Goal: Task Accomplishment & Management: Manage account settings

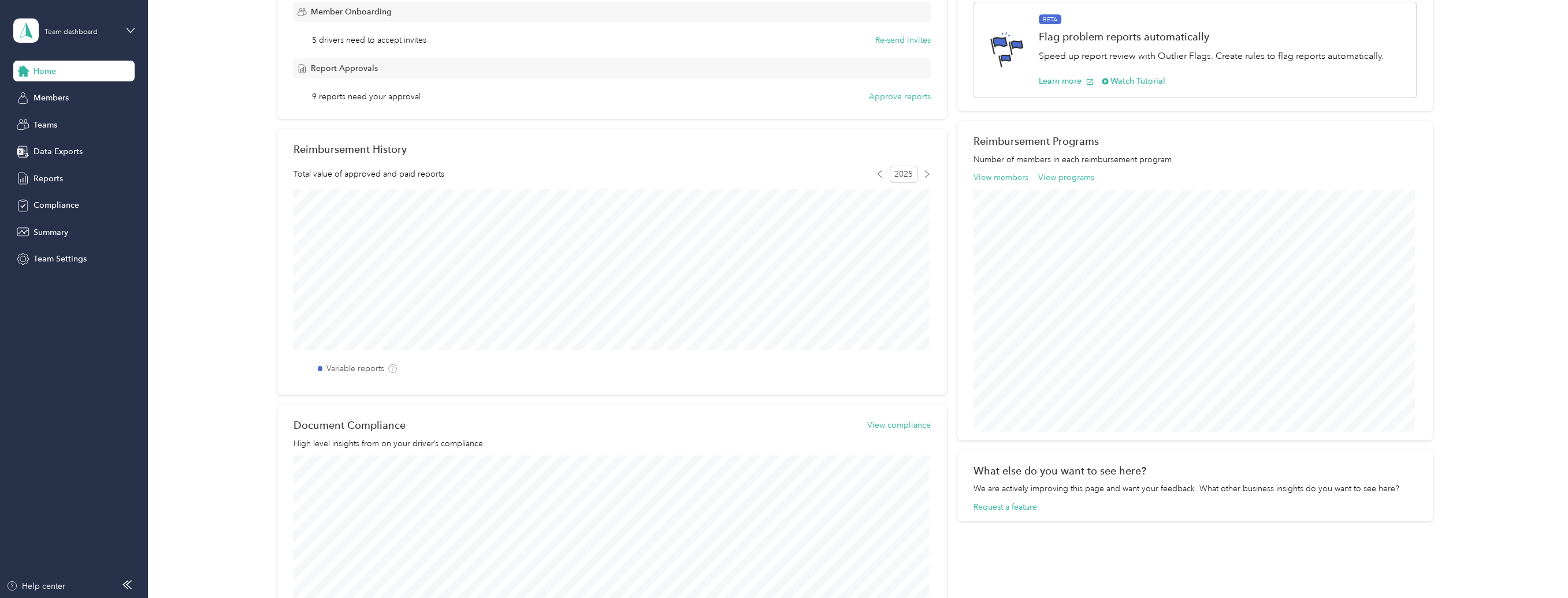
scroll to position [196, 0]
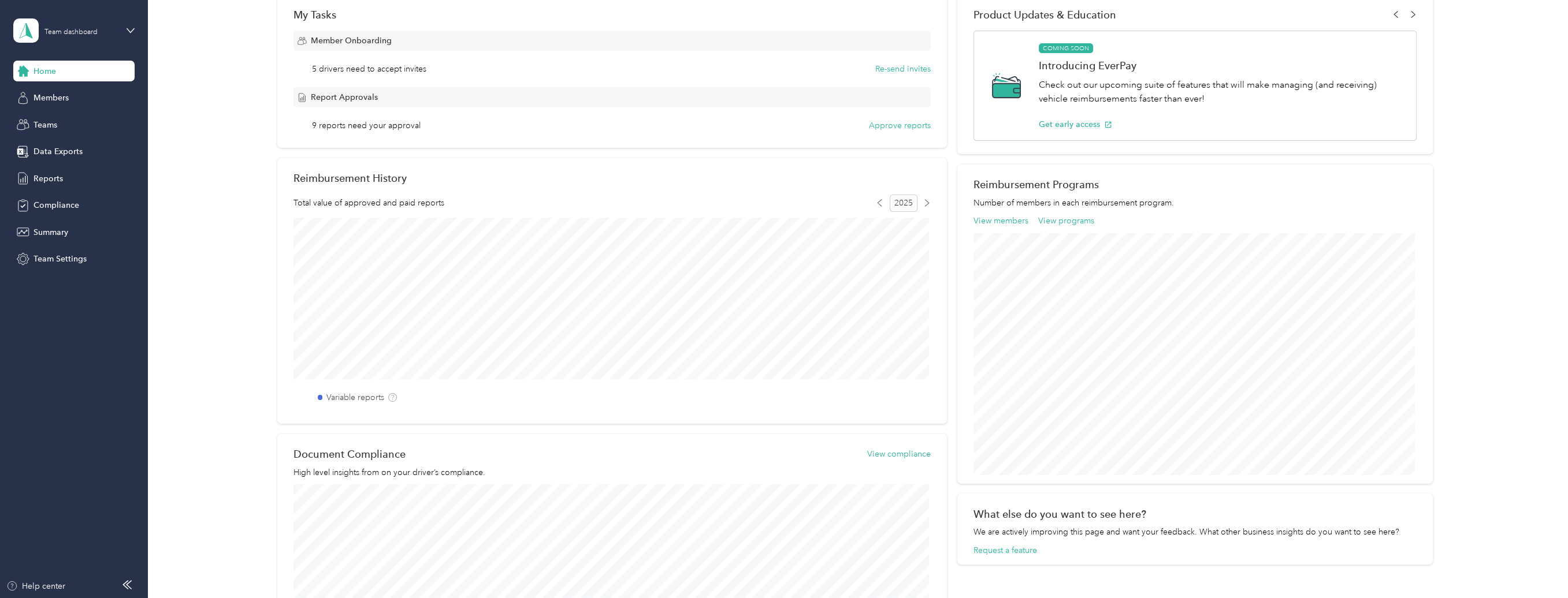
click at [350, 100] on span "Report Approvals" at bounding box center [344, 97] width 67 height 12
click at [891, 128] on button "Approve reports" at bounding box center [900, 125] width 62 height 12
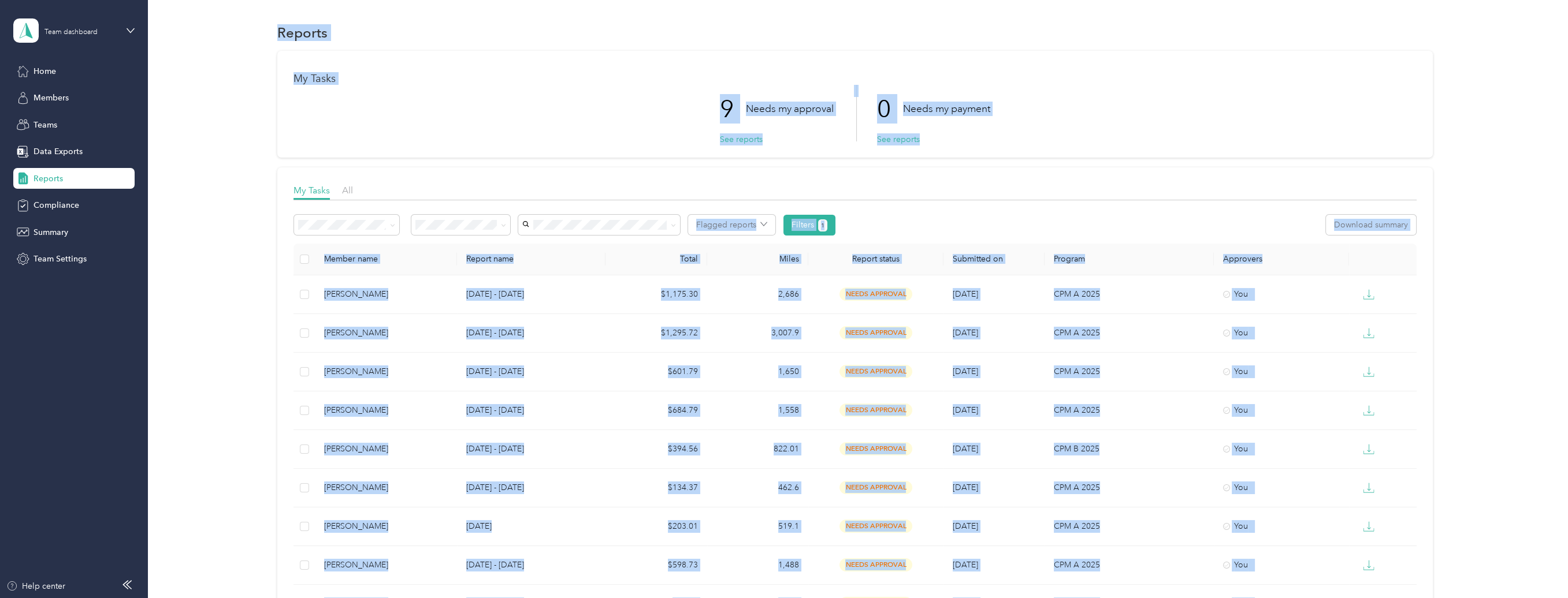
click at [1080, 223] on div "Flagged reports Filters 1 Download summary" at bounding box center [855, 225] width 1123 height 21
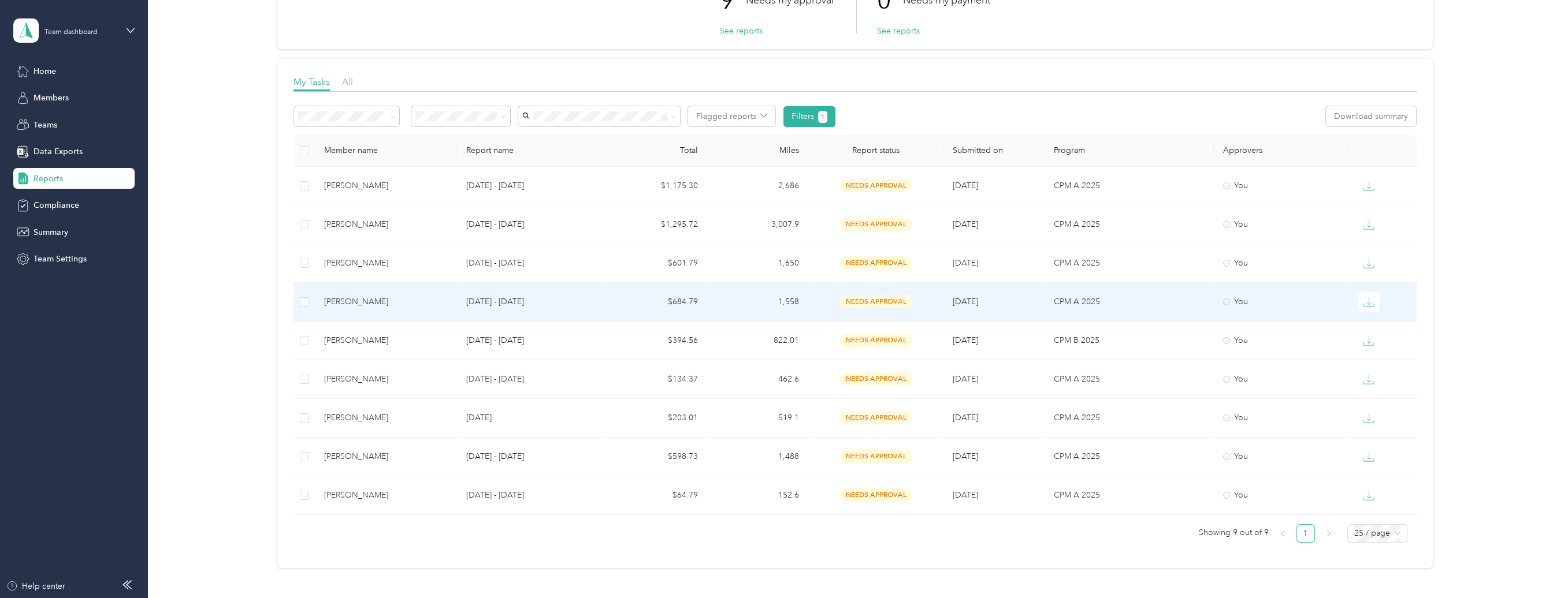
scroll to position [115, 0]
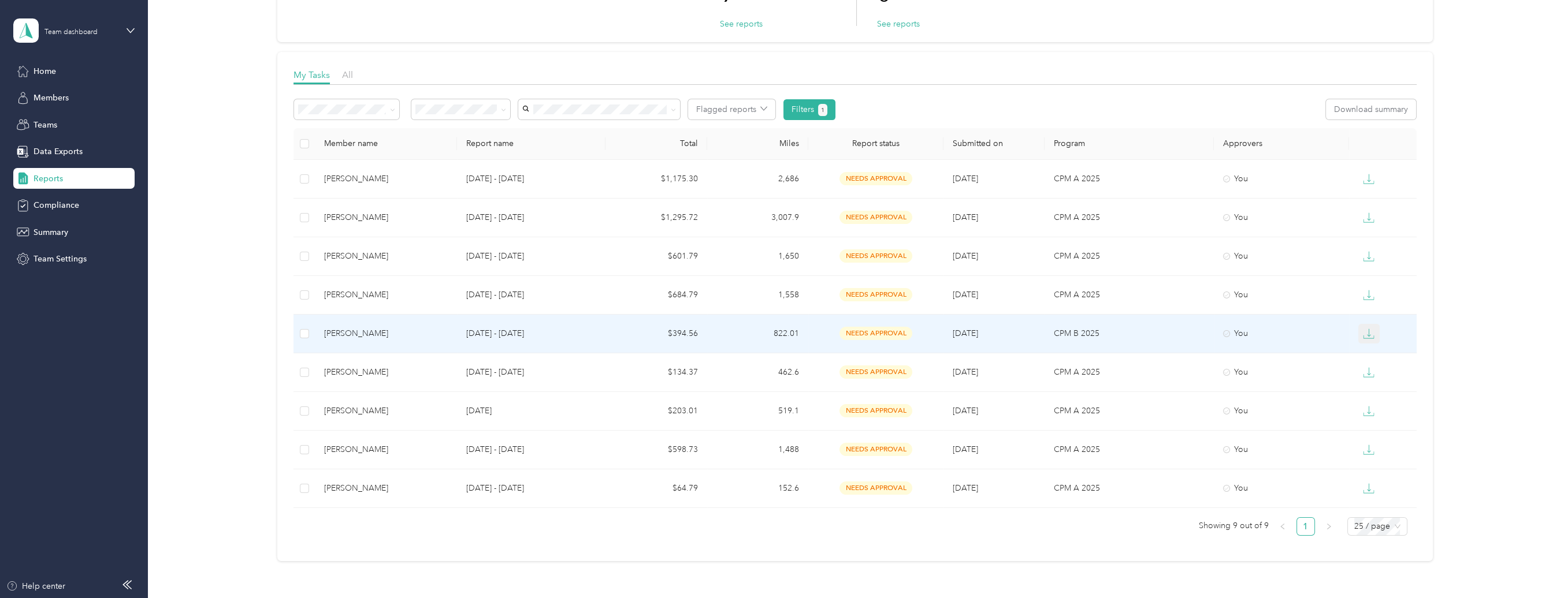
click at [1366, 333] on icon "button" at bounding box center [1368, 333] width 11 height 11
click at [1372, 371] on div "CSV" at bounding box center [1376, 374] width 24 height 12
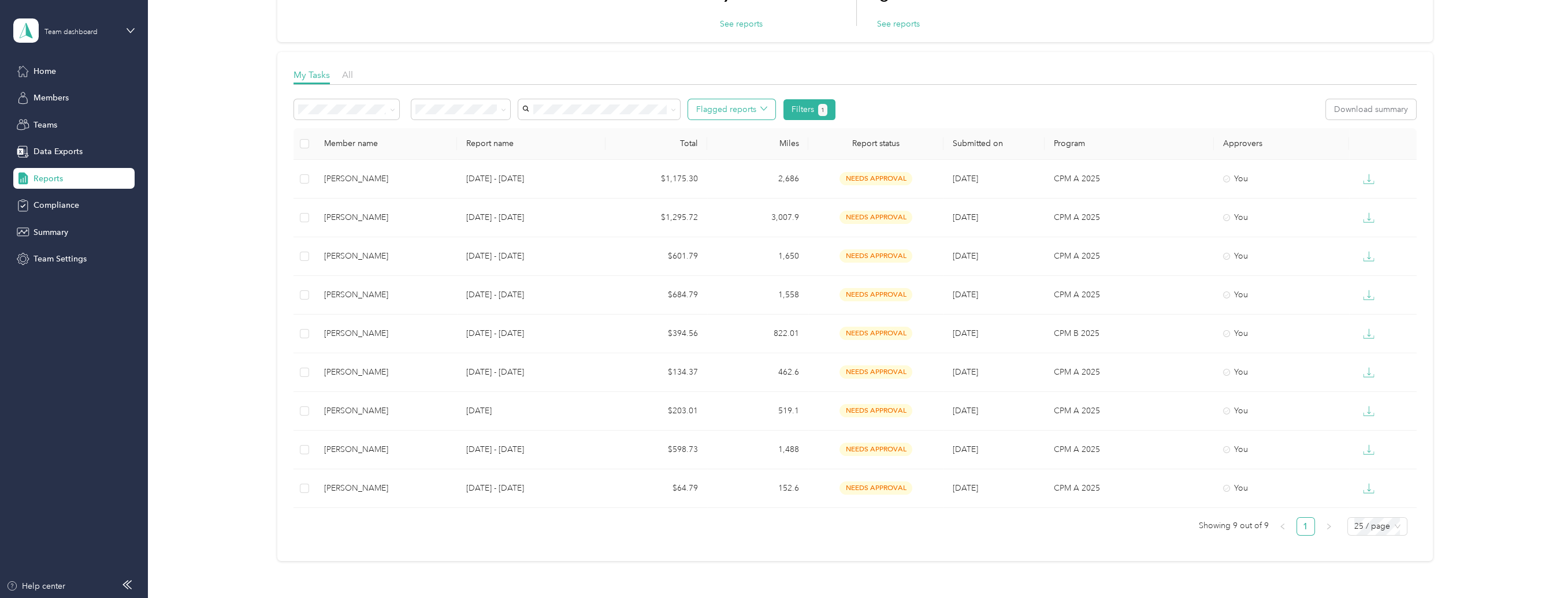
click at [740, 106] on button "Flagged reports" at bounding box center [732, 109] width 87 height 20
click at [794, 106] on button "Filters 1" at bounding box center [809, 109] width 52 height 21
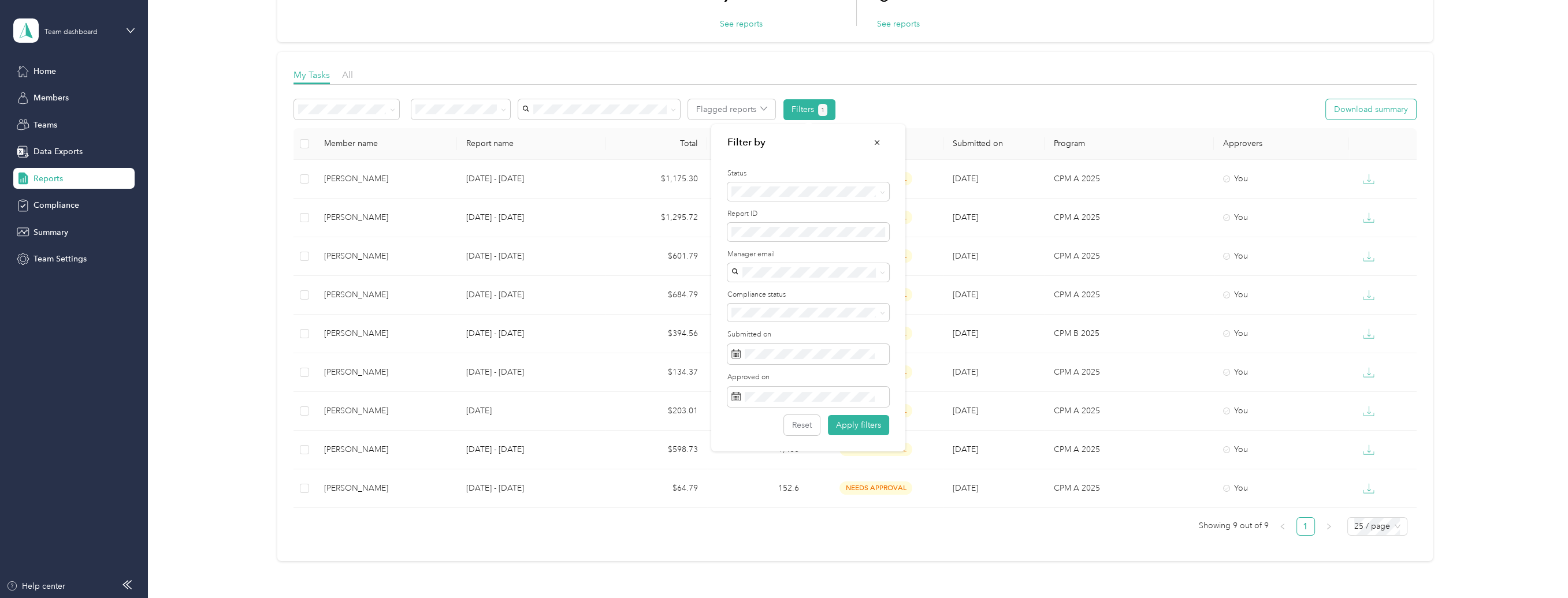
click at [1354, 112] on button "Download summary" at bounding box center [1371, 109] width 90 height 20
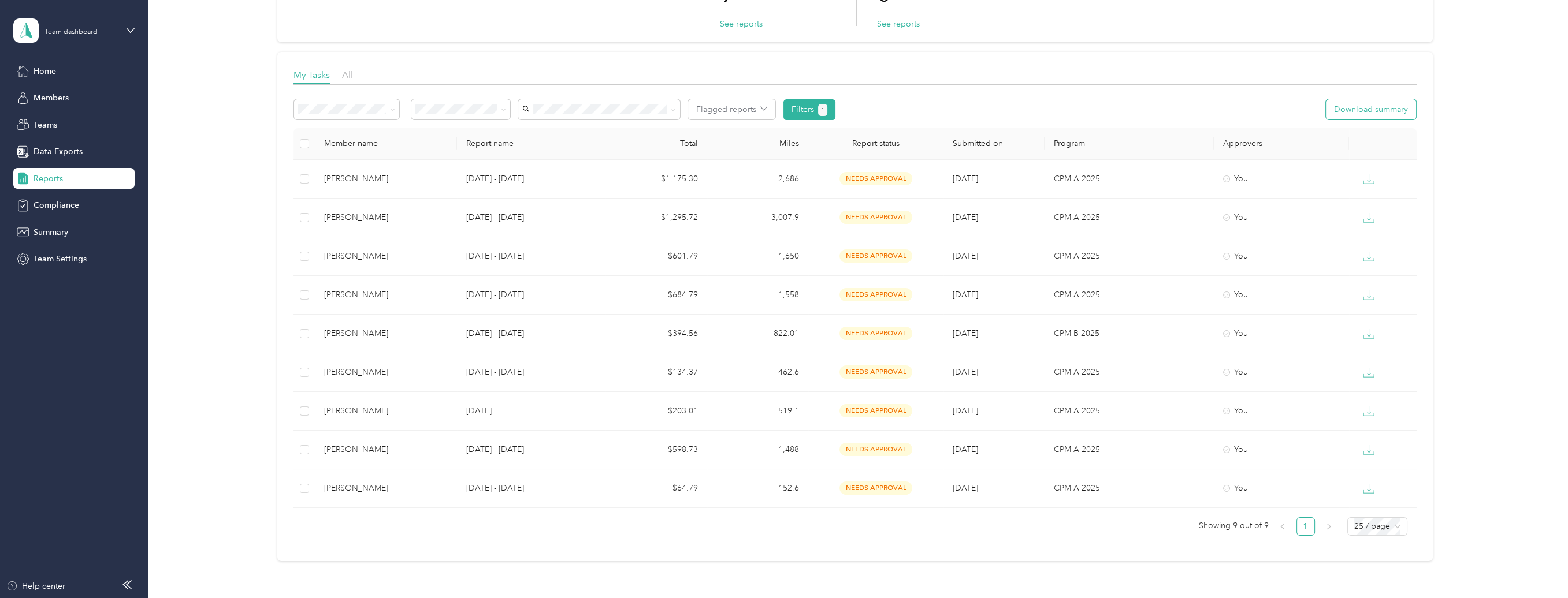
click at [1354, 112] on div at bounding box center [784, 299] width 1568 height 598
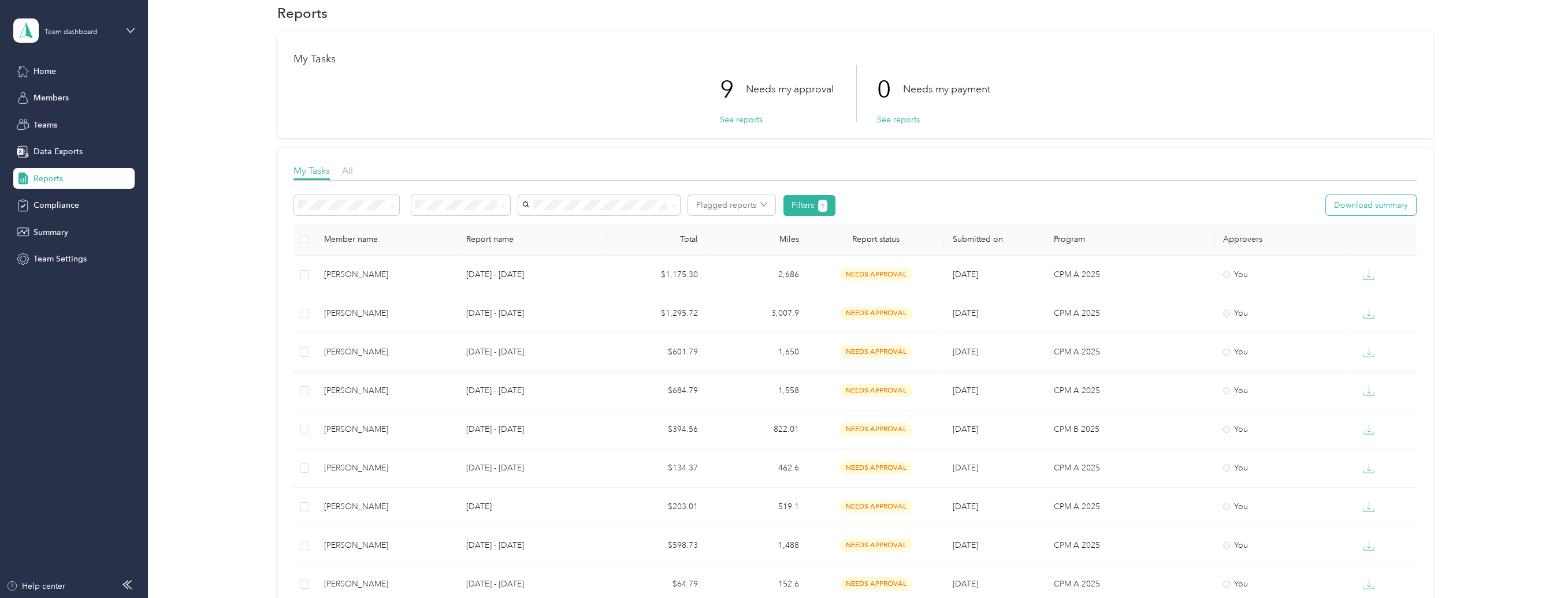
scroll to position [0, 0]
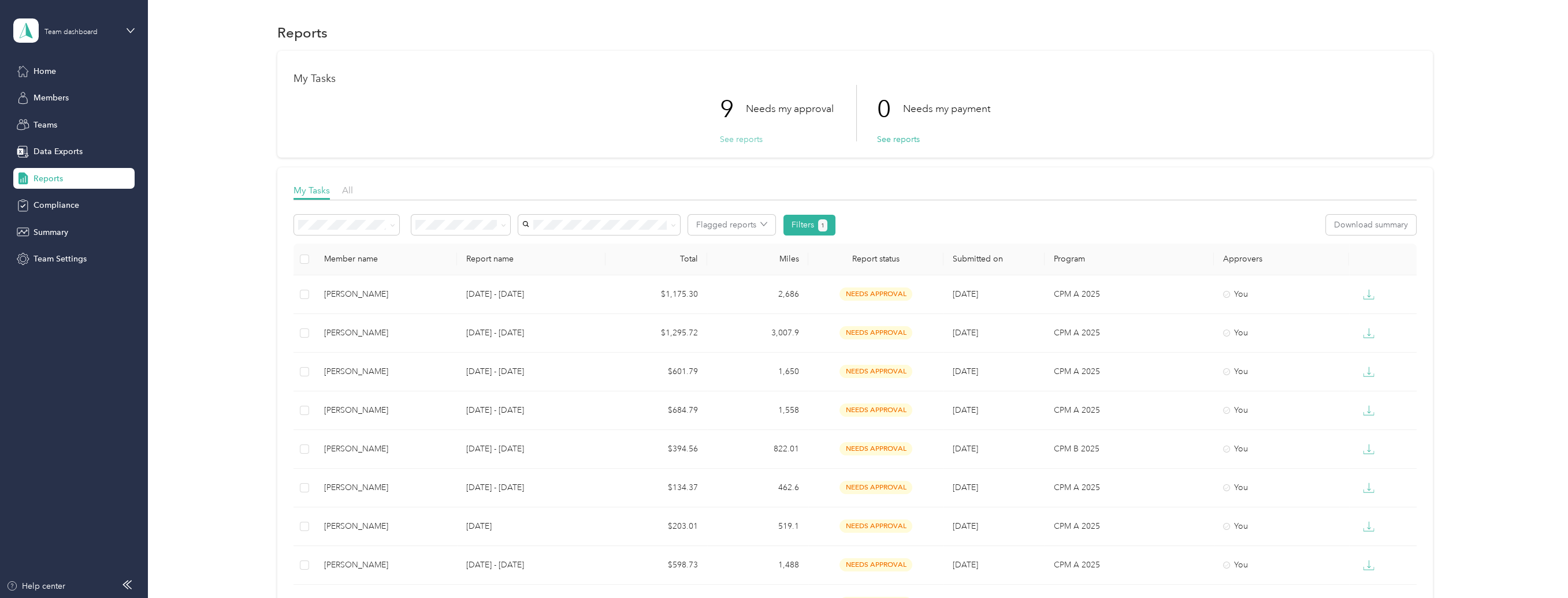
click at [743, 141] on button "See reports" at bounding box center [741, 139] width 43 height 12
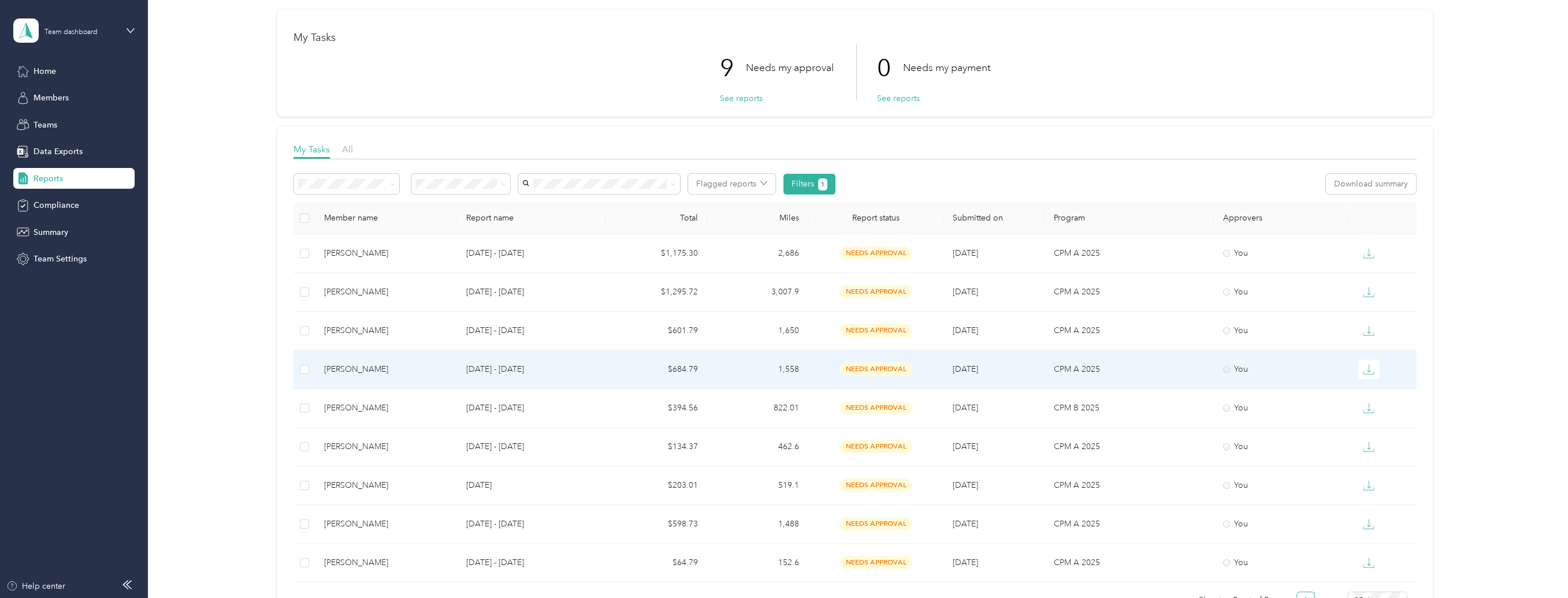
scroll to position [115, 0]
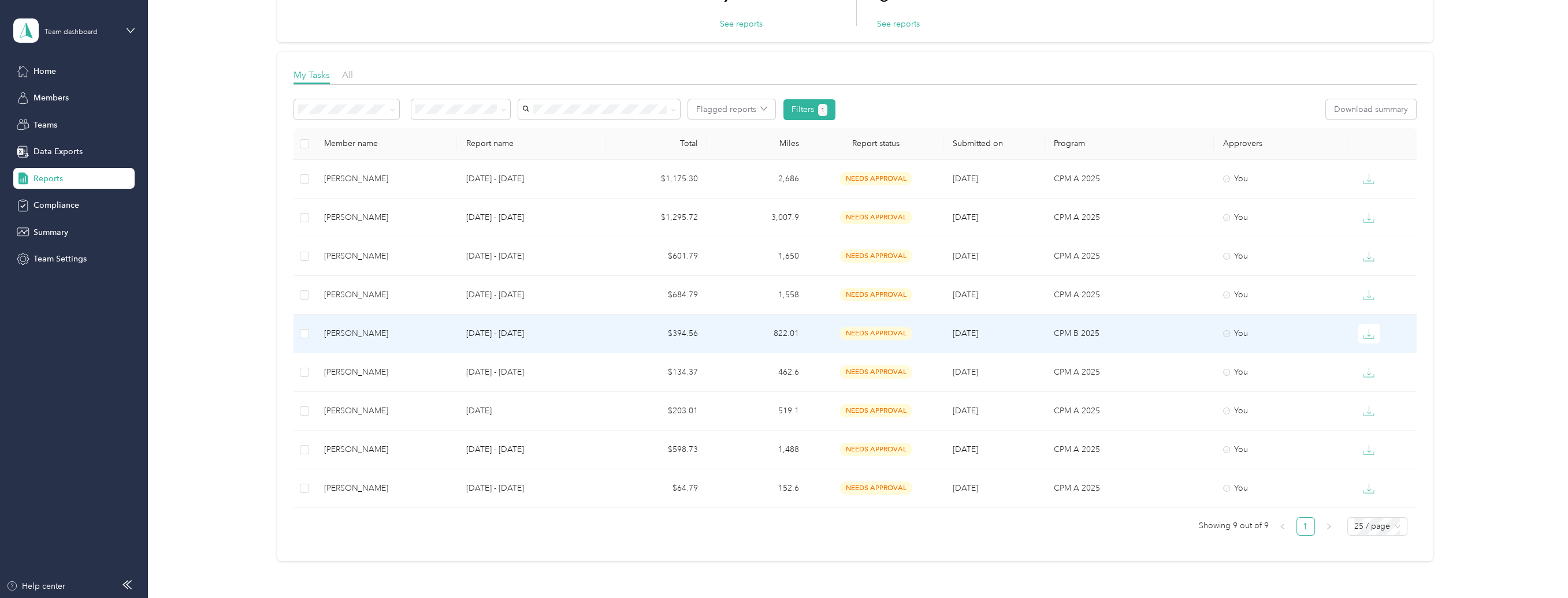
click at [368, 333] on div "[PERSON_NAME]" at bounding box center [386, 333] width 124 height 13
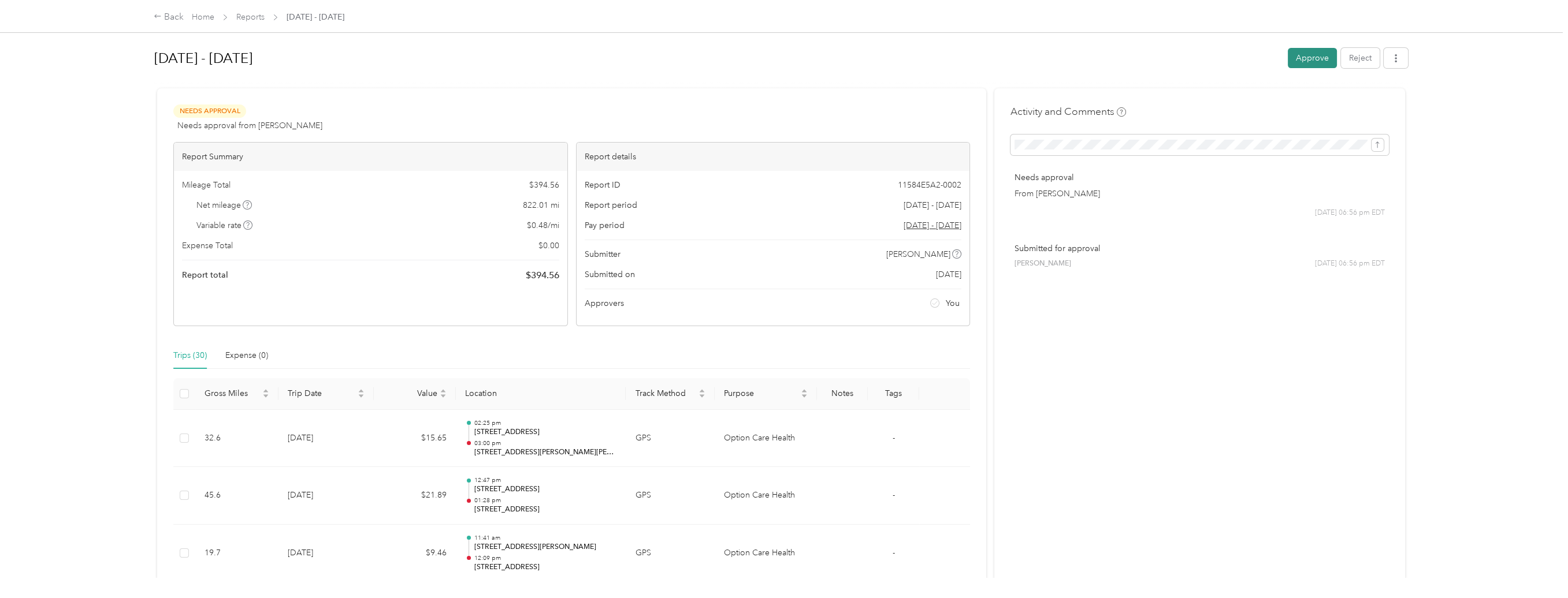
click at [1309, 57] on button "Approve" at bounding box center [1312, 58] width 49 height 20
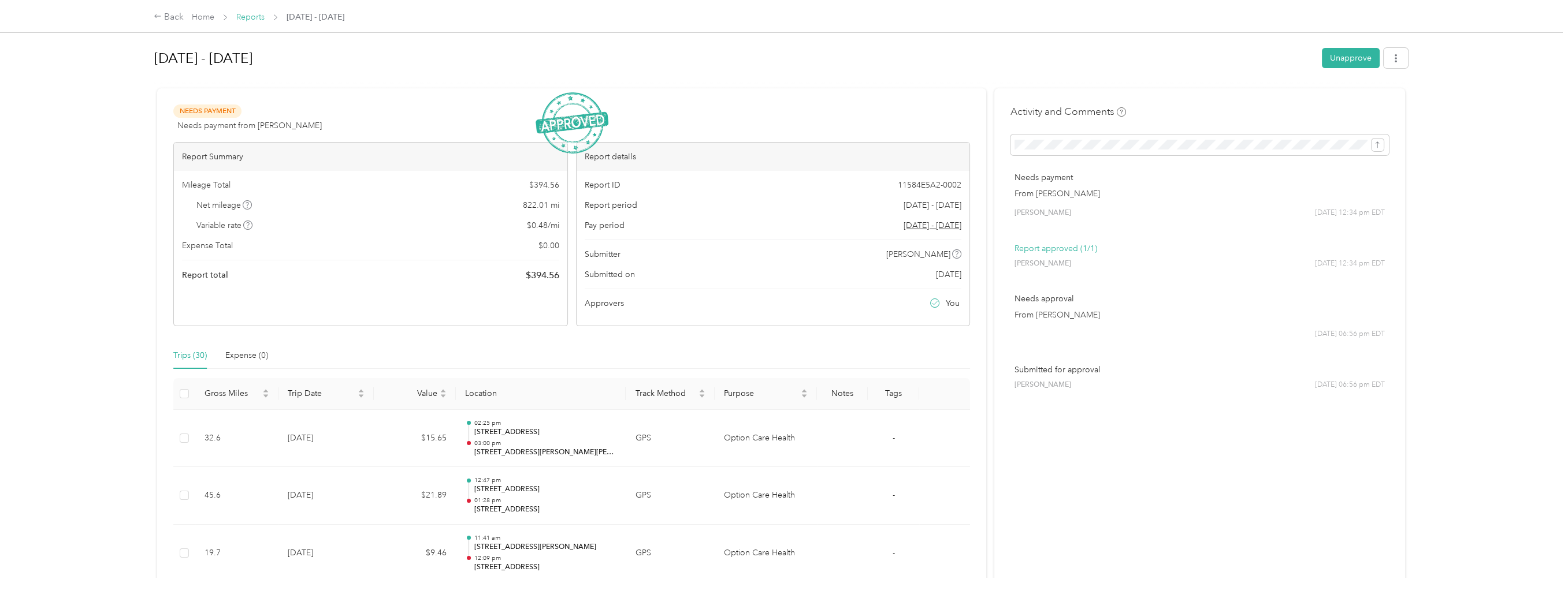
click at [254, 15] on link "Reports" at bounding box center [251, 17] width 28 height 10
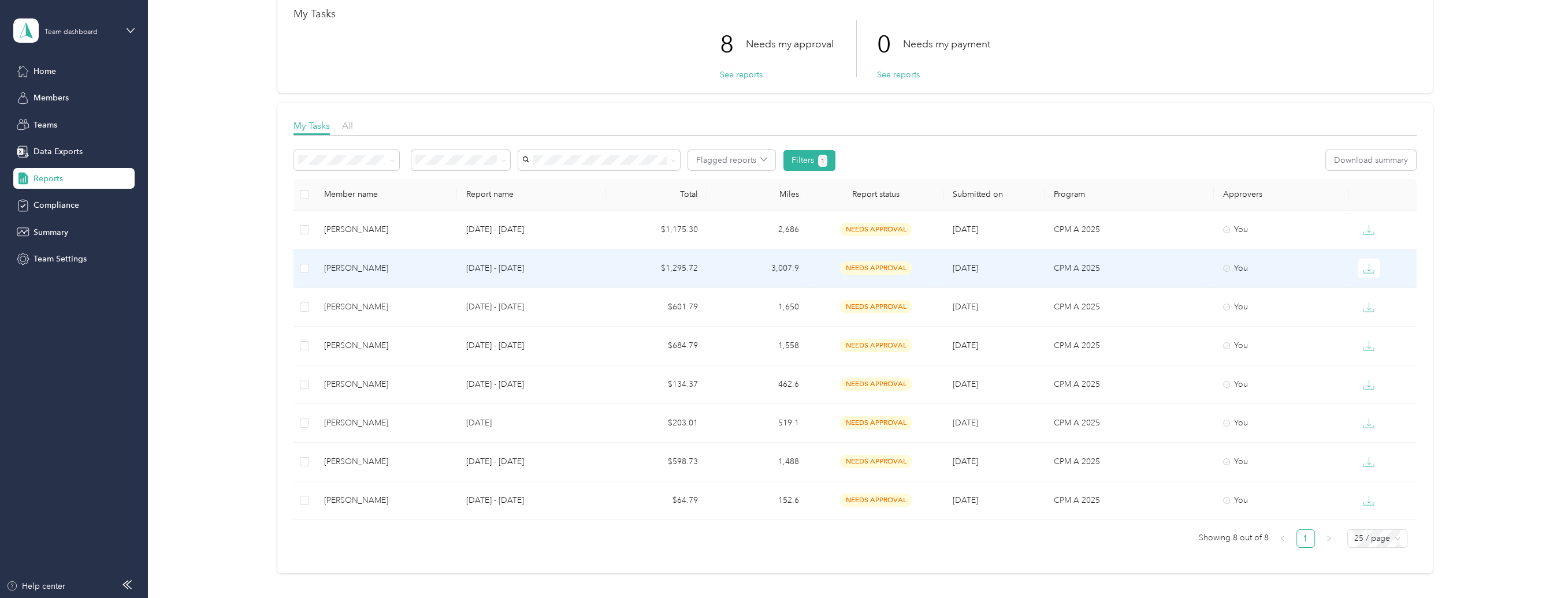
scroll to position [157, 0]
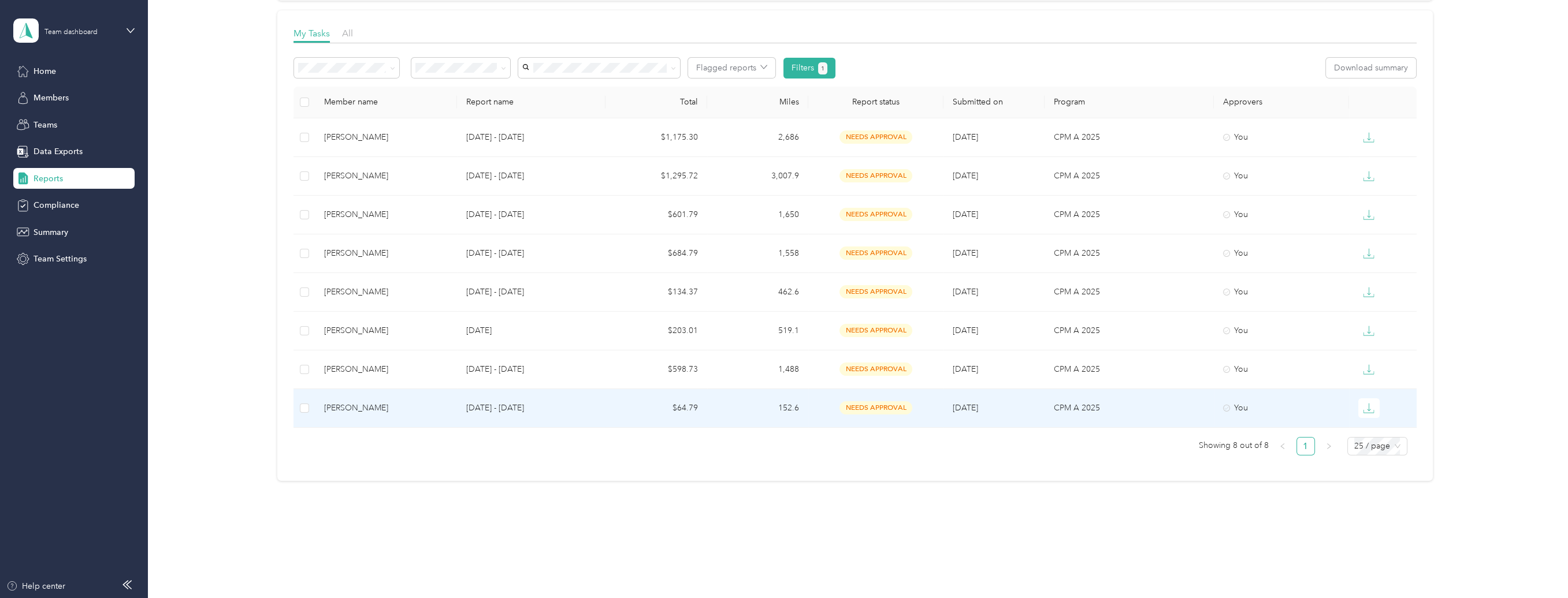
click at [349, 408] on div "[PERSON_NAME]" at bounding box center [386, 408] width 124 height 13
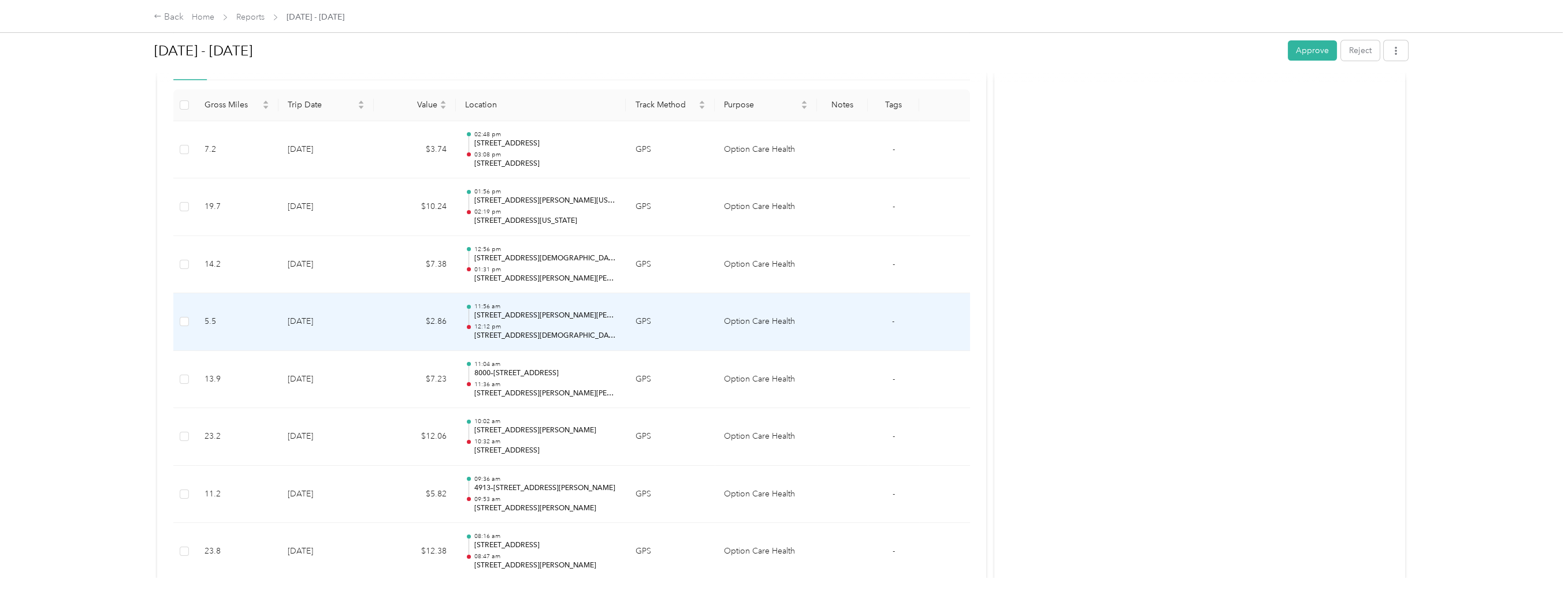
scroll to position [258, 0]
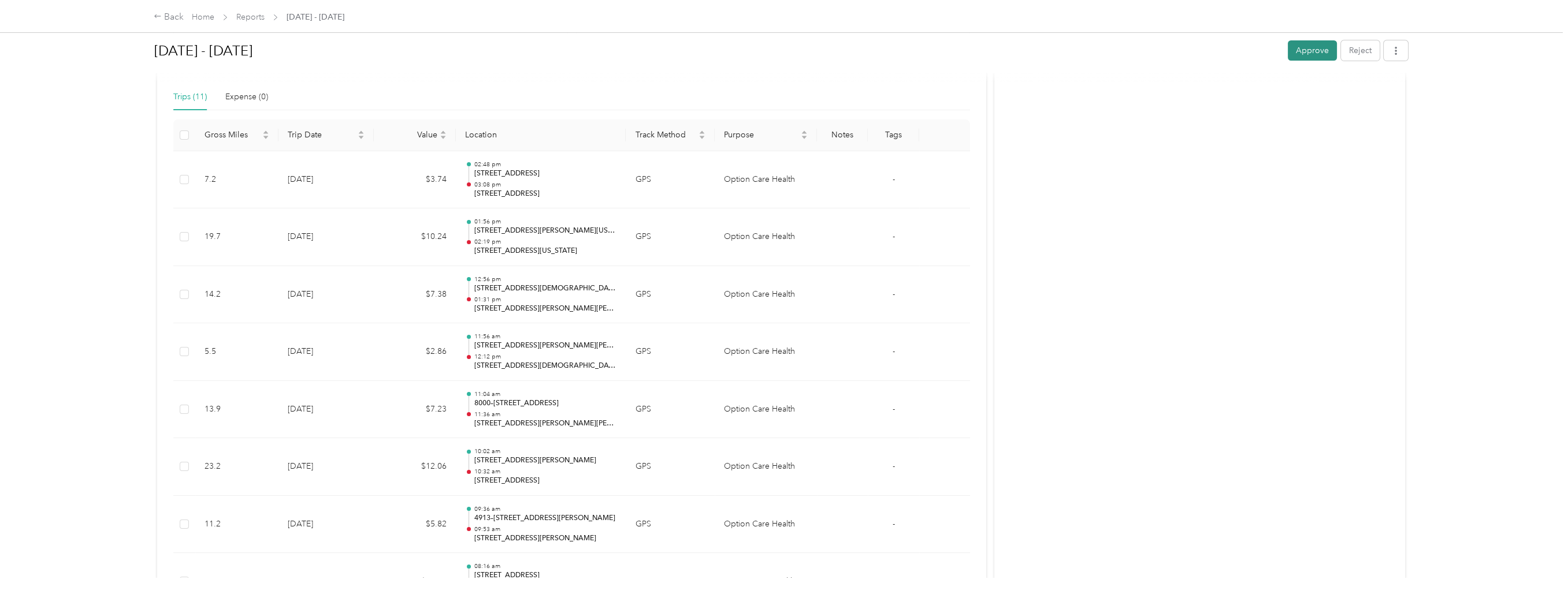
click at [1312, 50] on button "Approve" at bounding box center [1312, 50] width 49 height 20
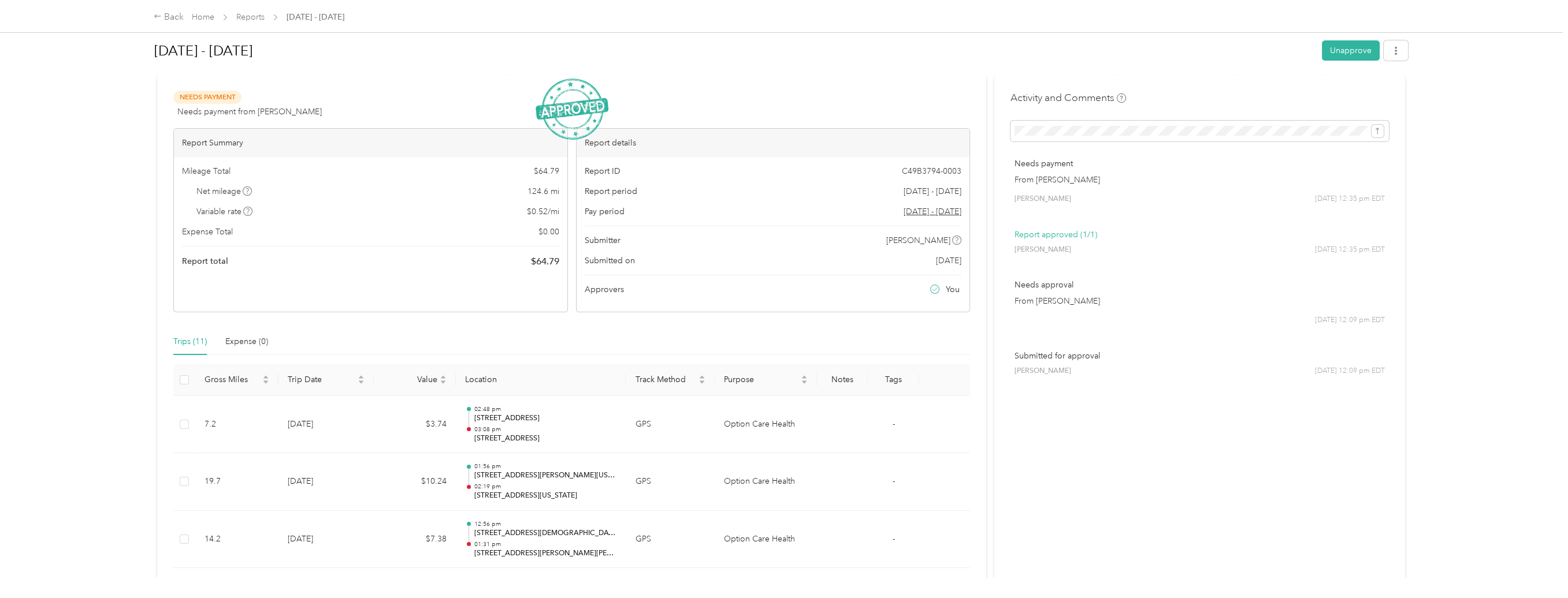
scroll to position [0, 0]
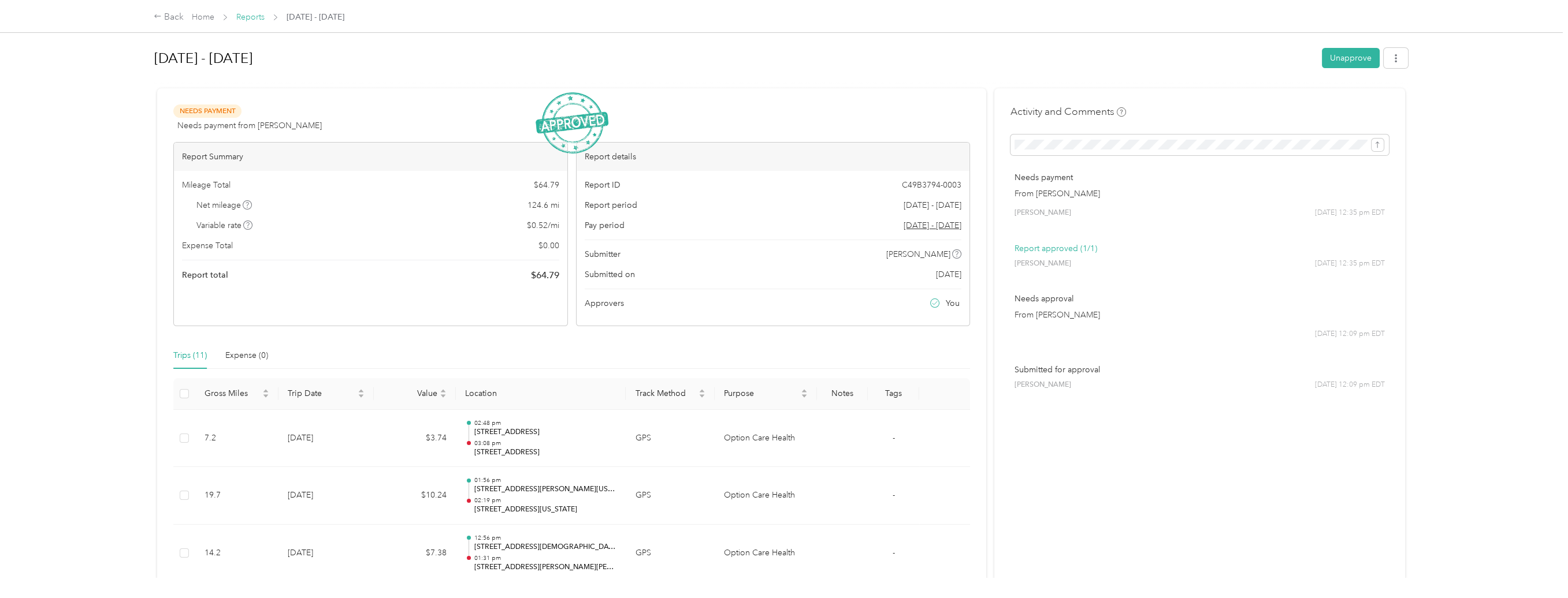
click at [253, 19] on link "Reports" at bounding box center [251, 17] width 28 height 10
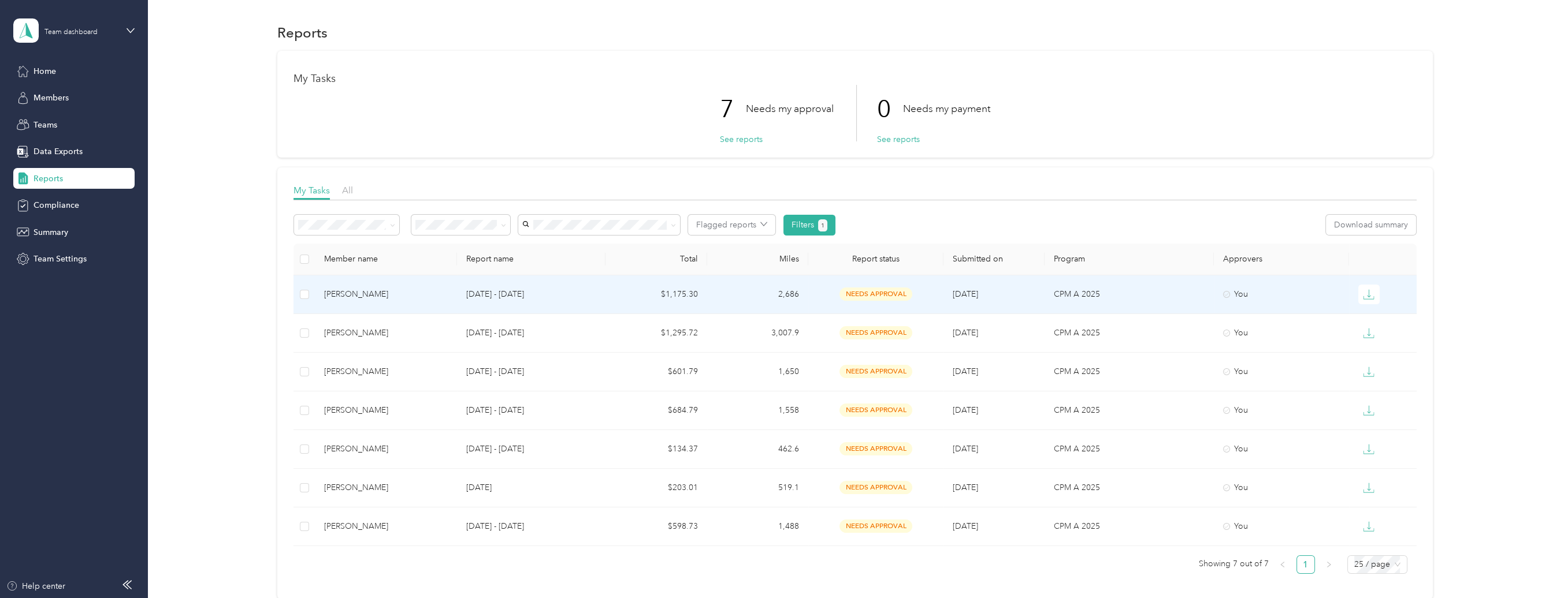
click at [345, 296] on div "[PERSON_NAME]" at bounding box center [386, 294] width 124 height 13
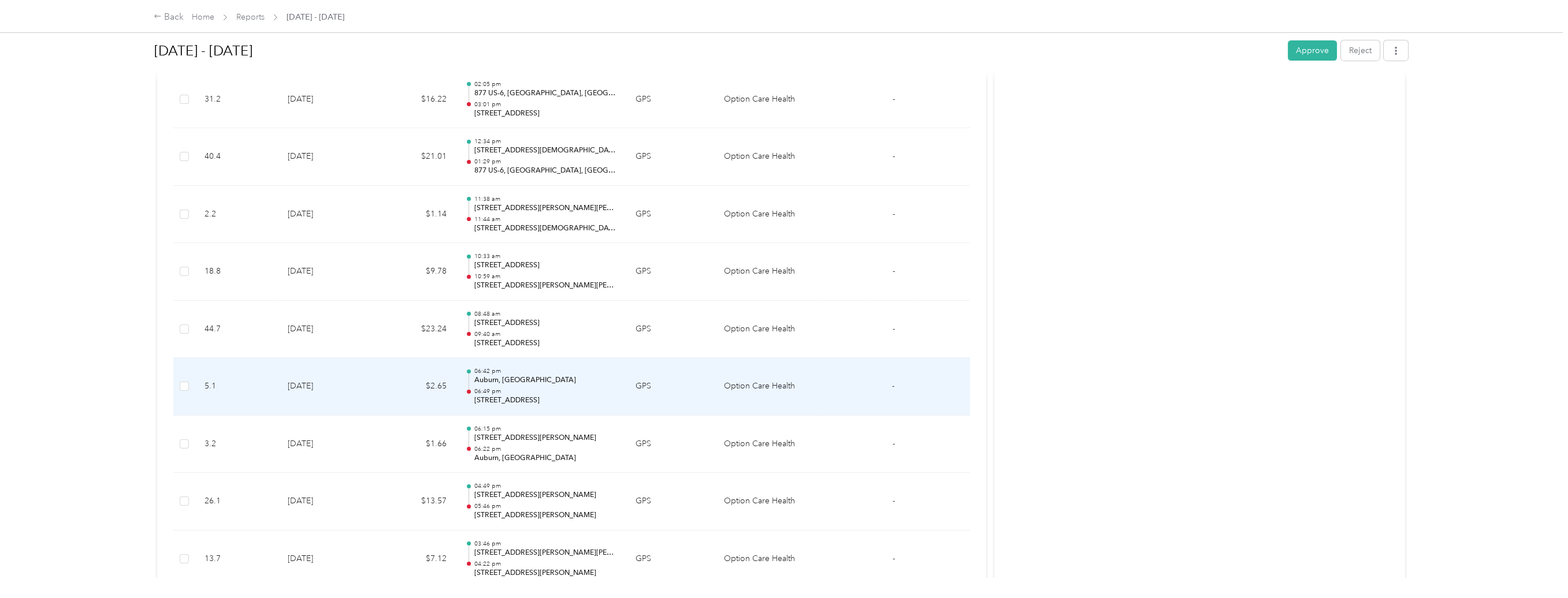
scroll to position [8280, 0]
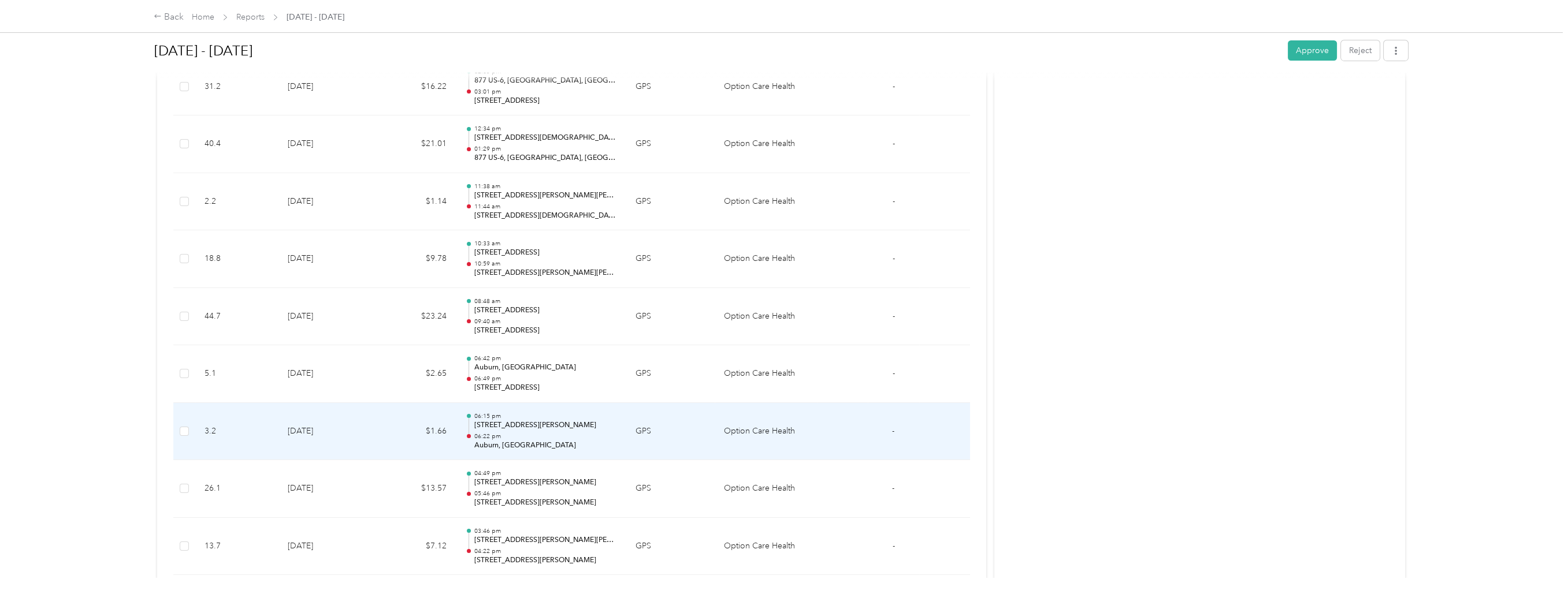
click at [533, 421] on p "[STREET_ADDRESS][PERSON_NAME]" at bounding box center [545, 426] width 142 height 11
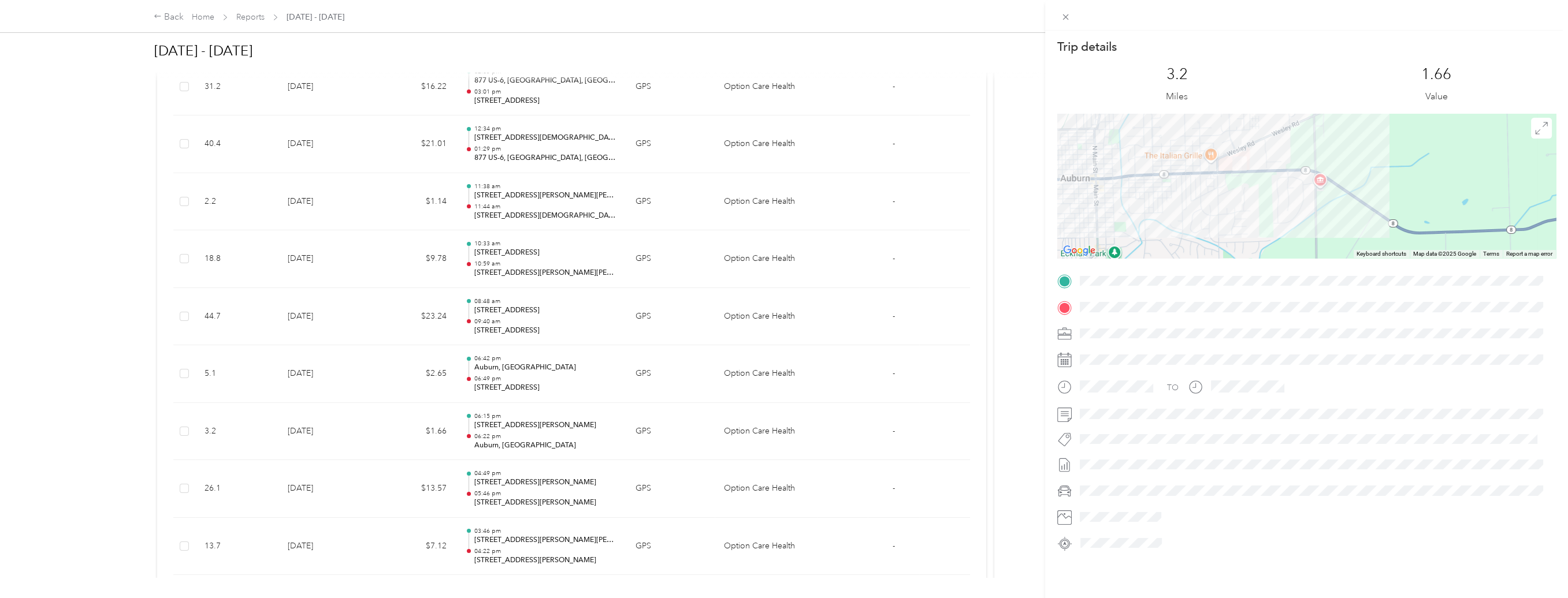
click at [1252, 216] on div at bounding box center [1307, 186] width 499 height 145
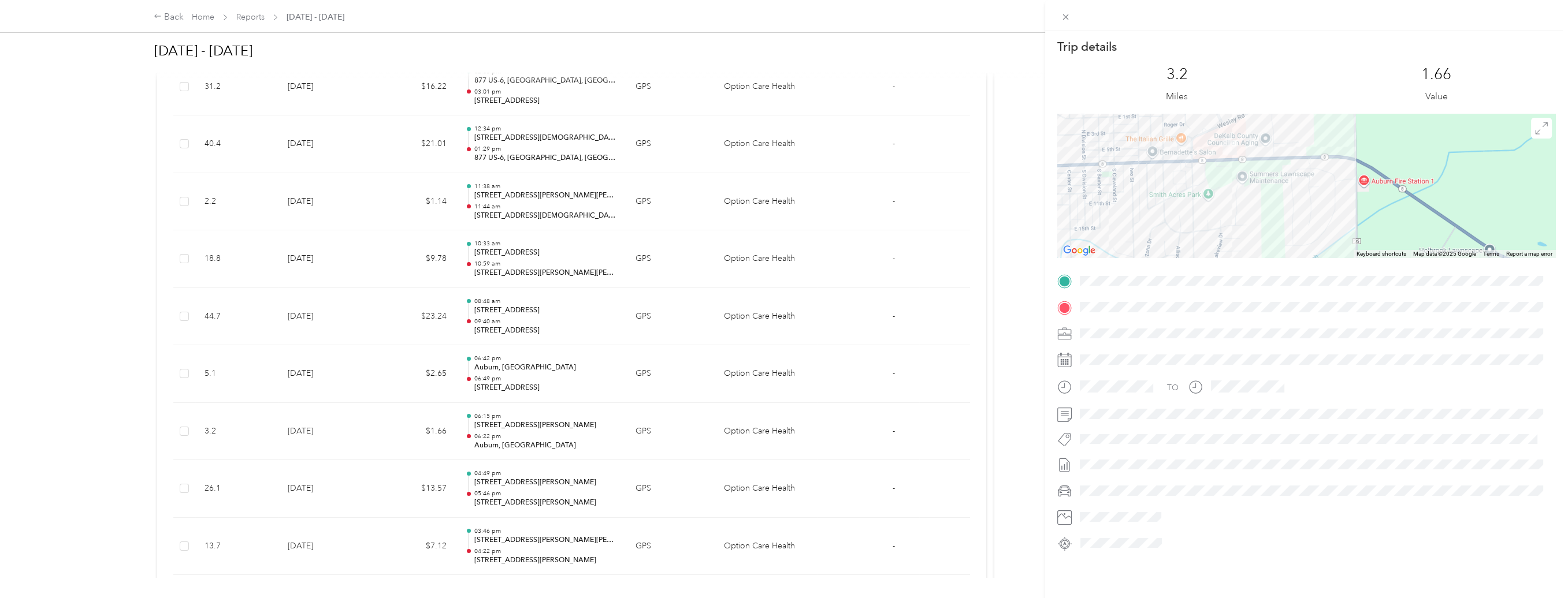
drag, startPoint x: 1252, startPoint y: 216, endPoint x: 1252, endPoint y: 234, distance: 18.0
click at [1252, 234] on div at bounding box center [1307, 186] width 499 height 145
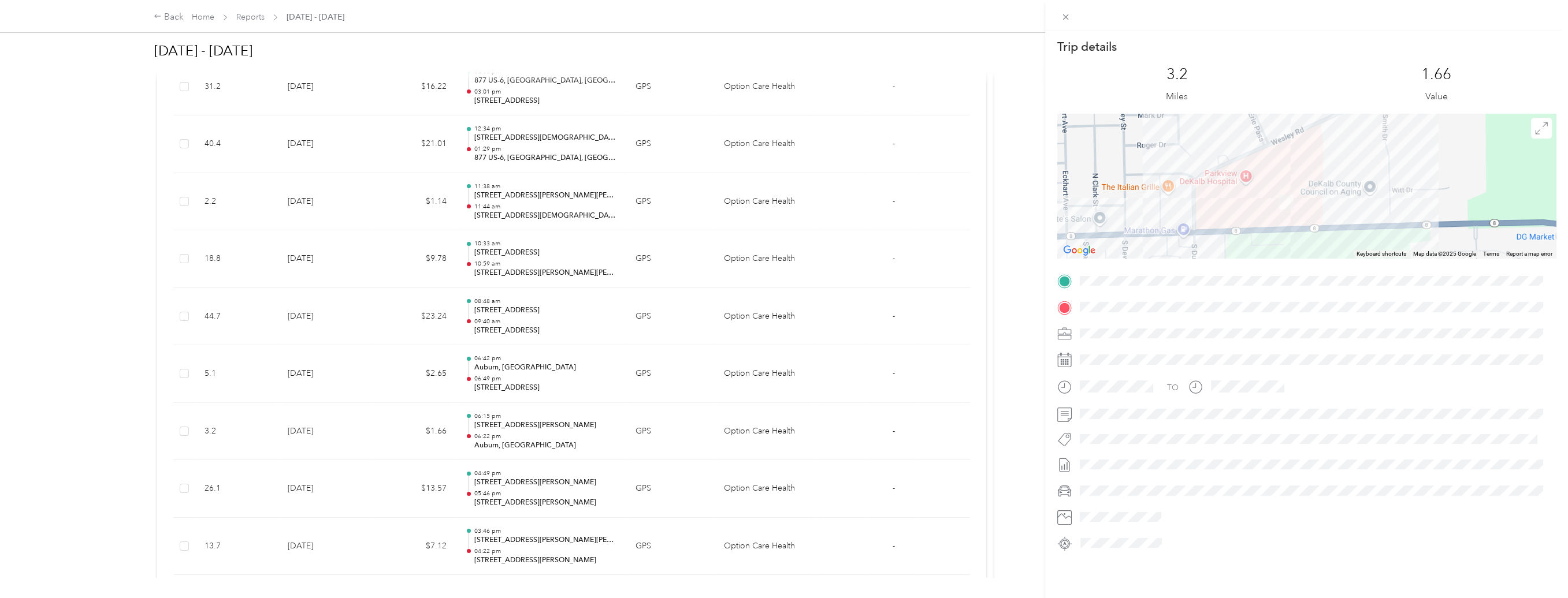
click at [1299, 284] on div "Trip details This trip cannot be edited because it is either under review, appr…" at bounding box center [1307, 295] width 499 height 514
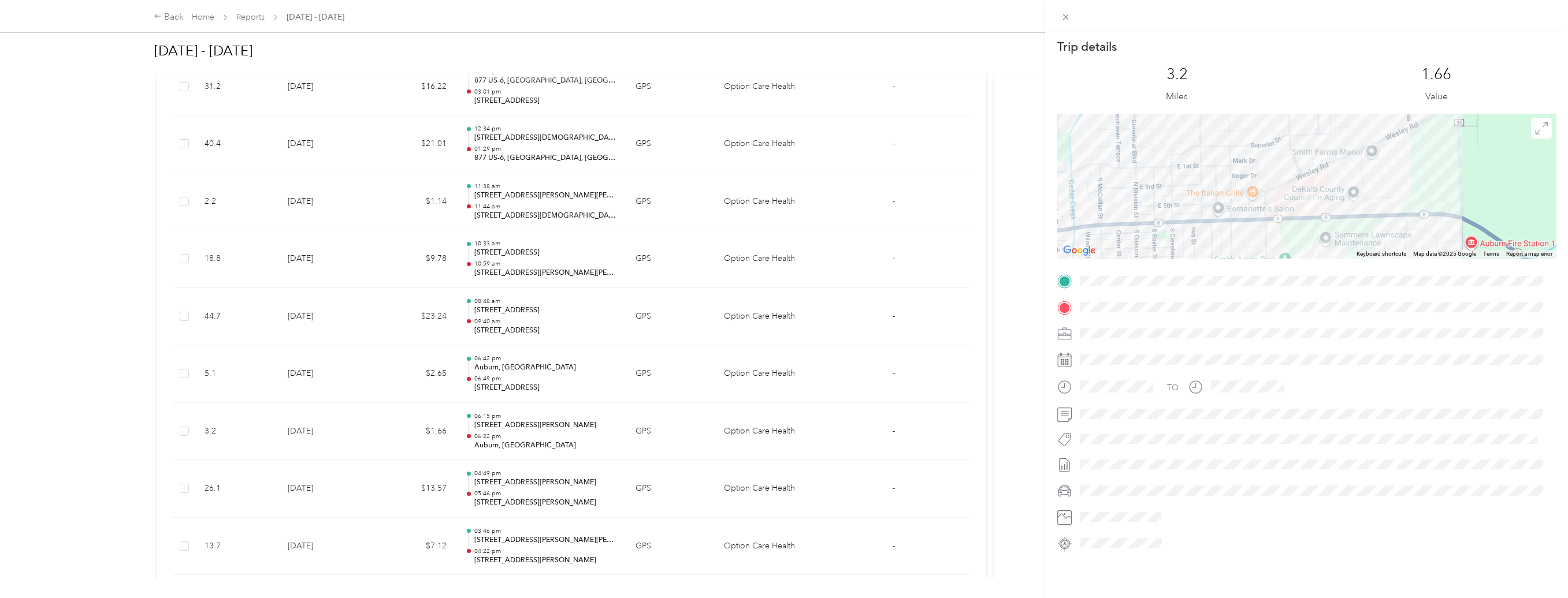
click at [860, 220] on div "Trip details This trip cannot be edited because it is either under review, appr…" at bounding box center [784, 299] width 1568 height 598
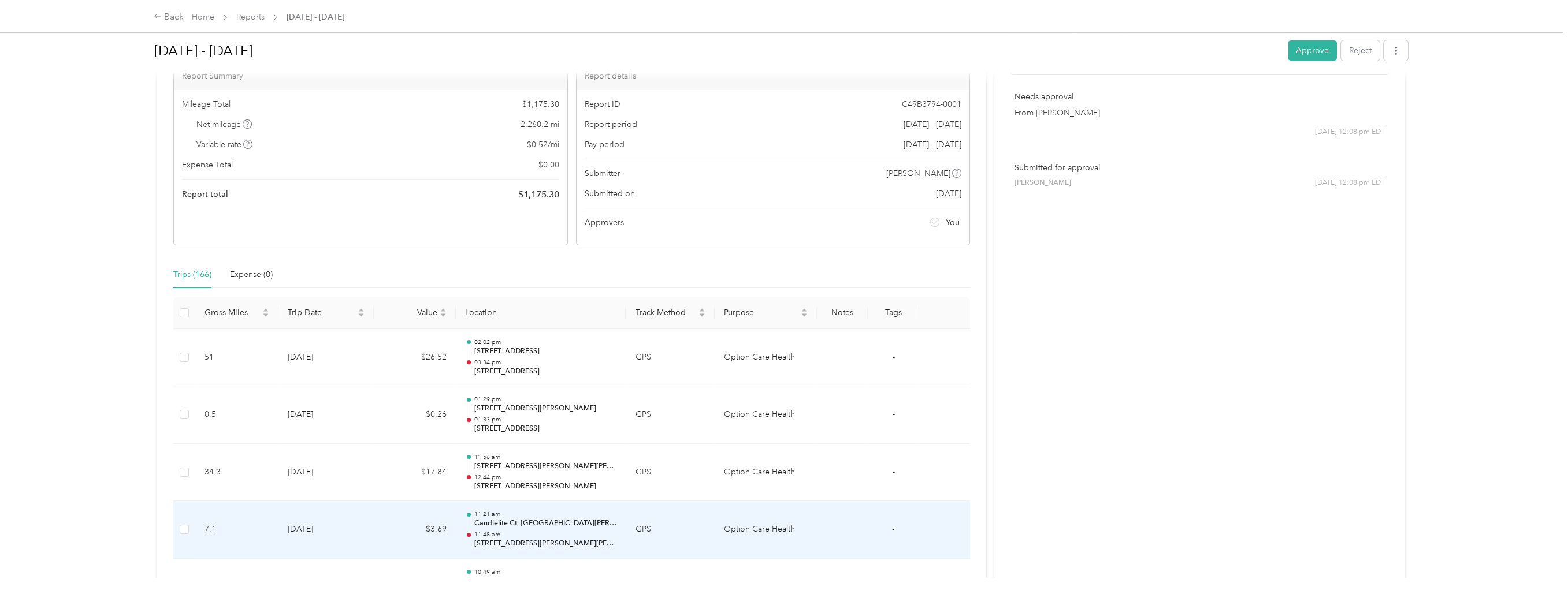
scroll to position [312, 0]
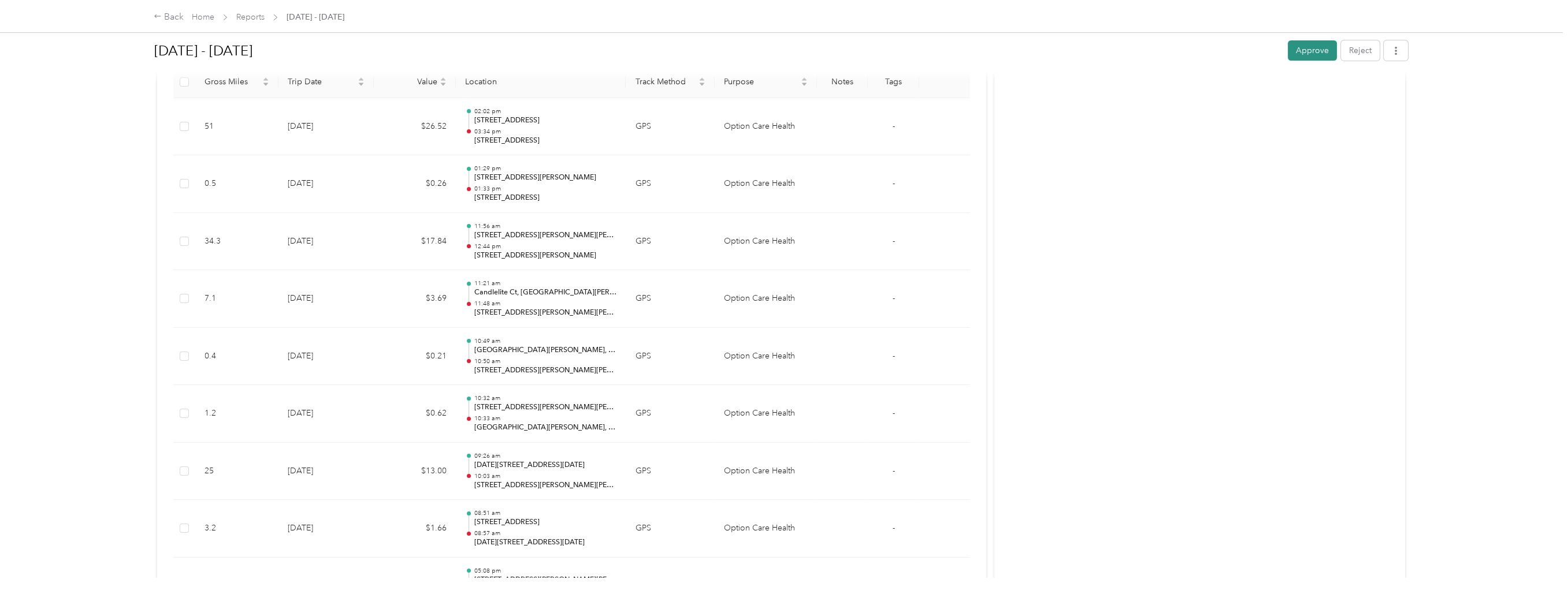
click at [1319, 55] on button "Approve" at bounding box center [1312, 50] width 49 height 20
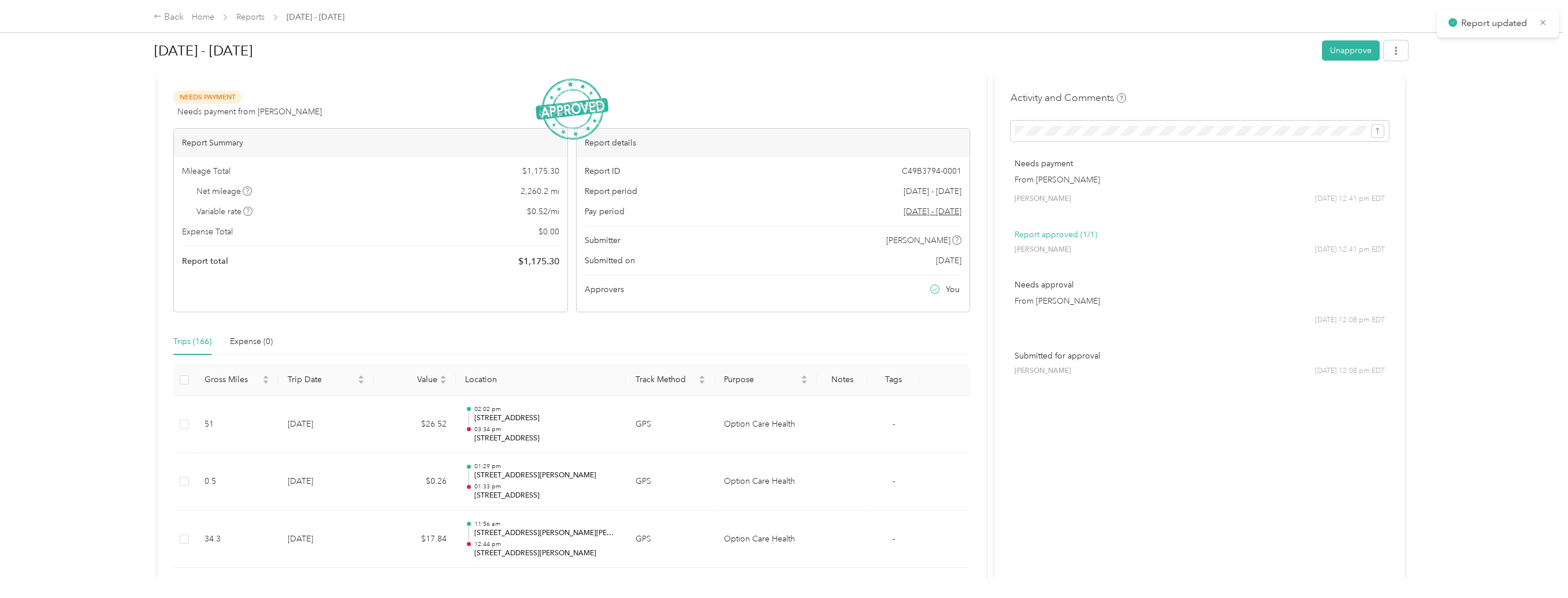
scroll to position [0, 0]
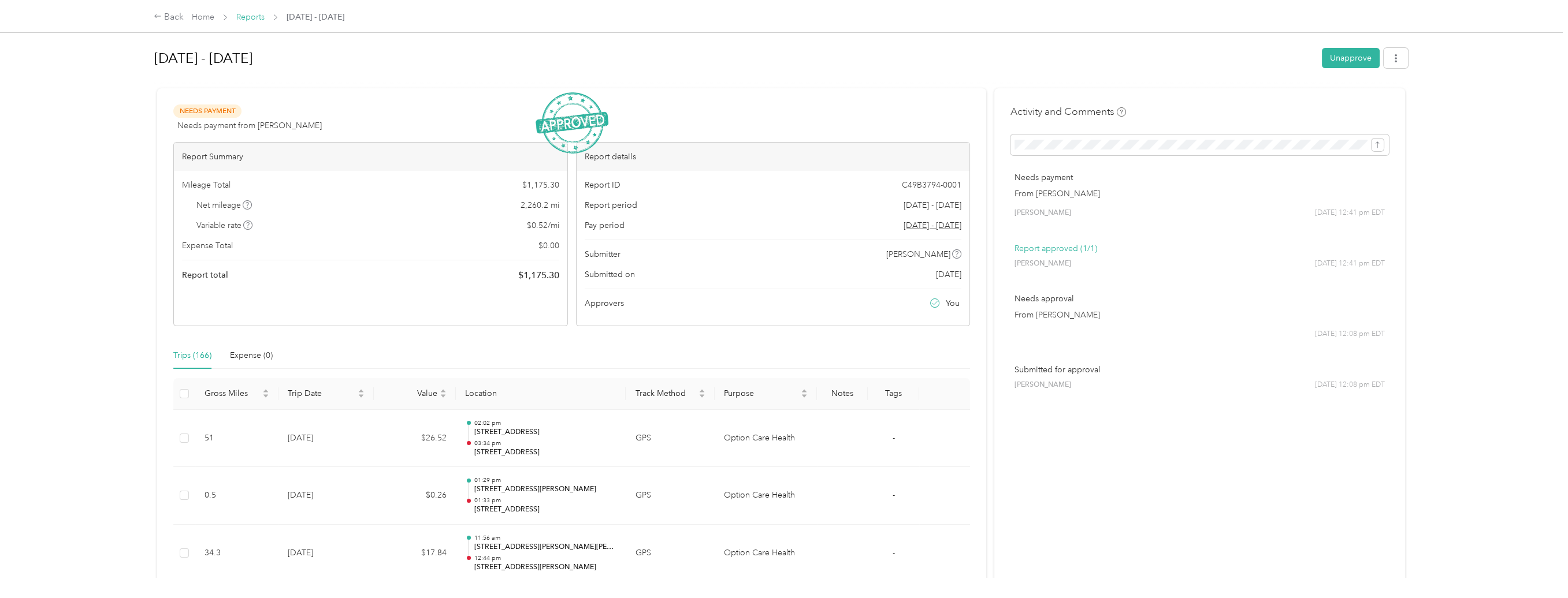
click at [249, 19] on link "Reports" at bounding box center [251, 17] width 28 height 10
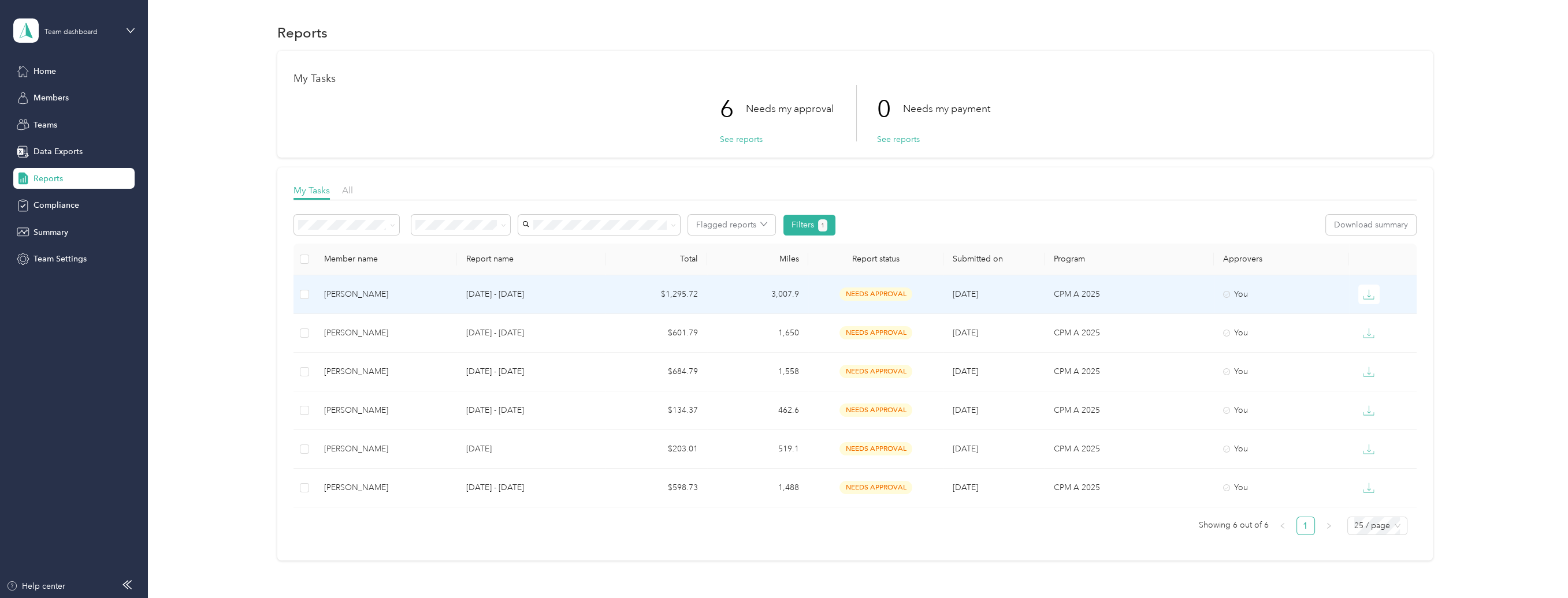
click at [355, 295] on div "[PERSON_NAME]" at bounding box center [386, 294] width 124 height 13
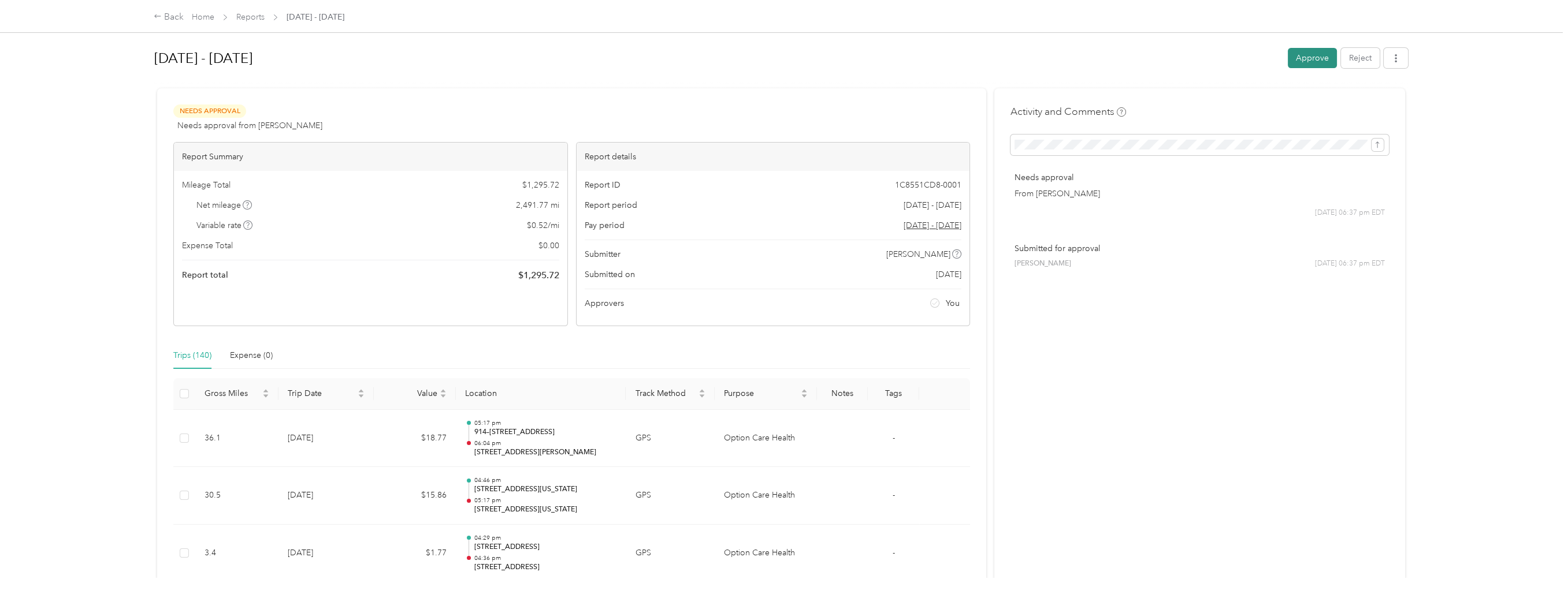
click at [1315, 61] on button "Approve" at bounding box center [1312, 58] width 49 height 20
